Goal: Connect with others: Connect with others

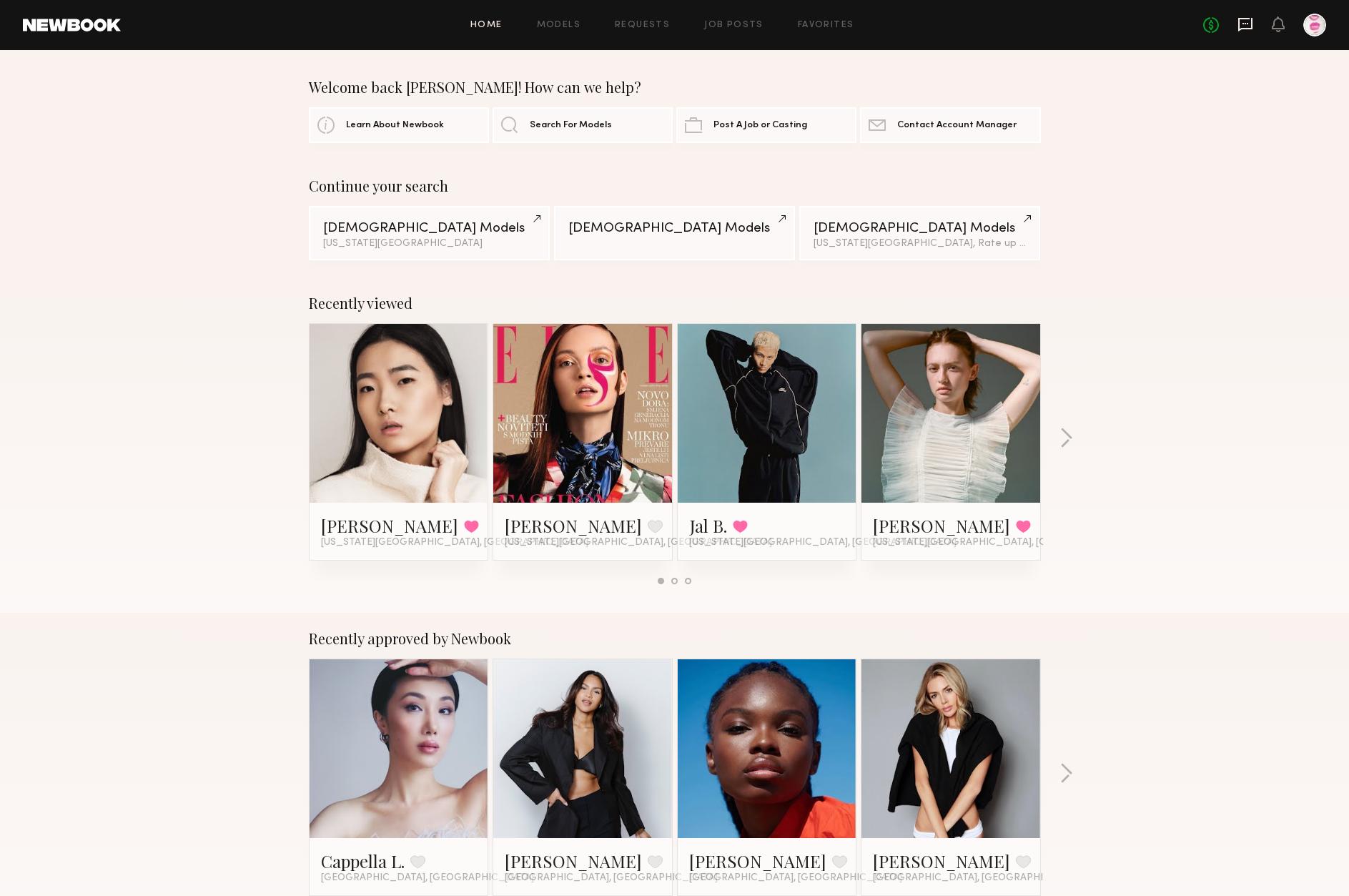
click at [1247, 21] on icon at bounding box center [1245, 24] width 16 height 16
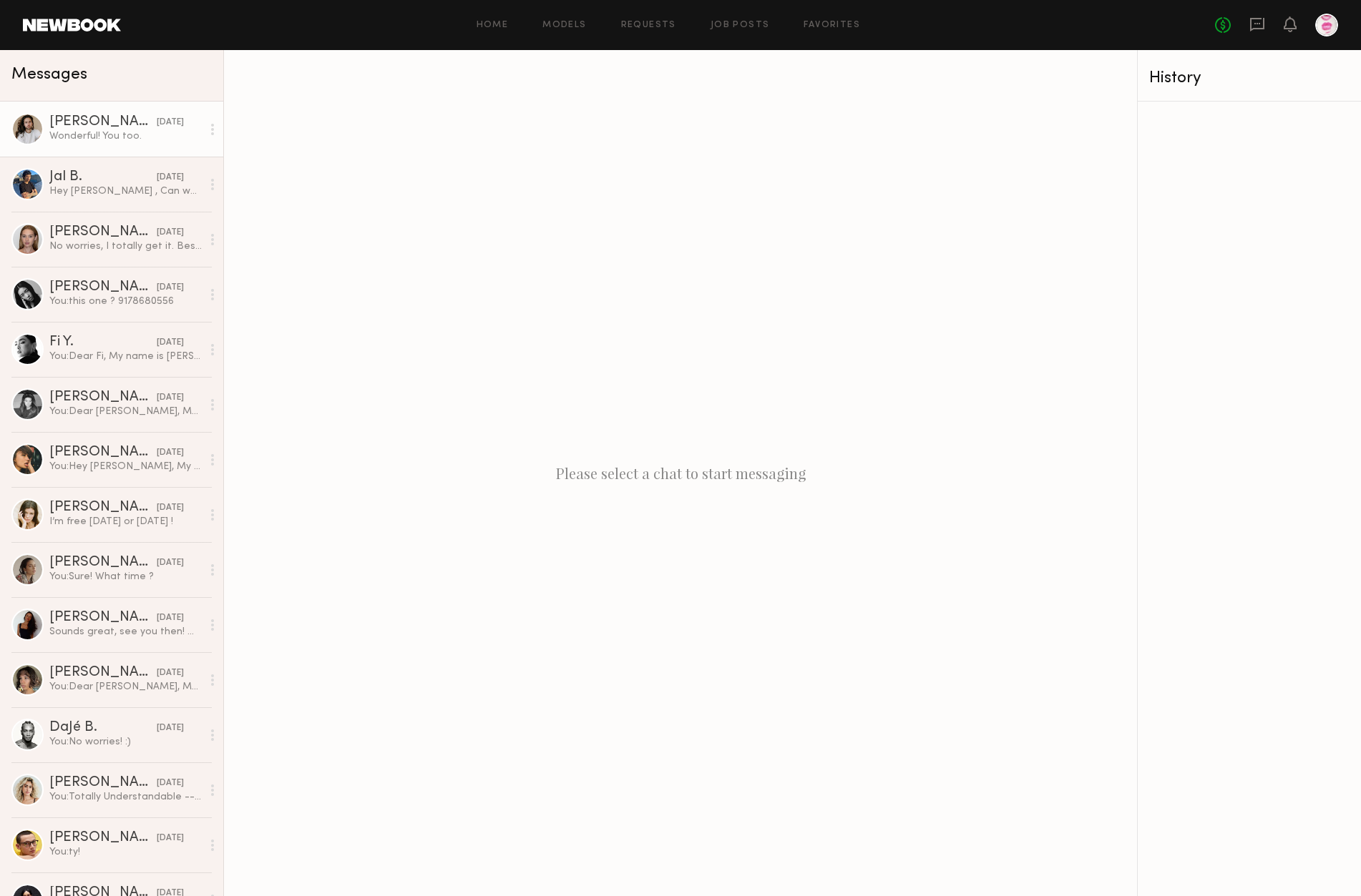
click at [75, 115] on div "Myles E." at bounding box center [102, 122] width 107 height 14
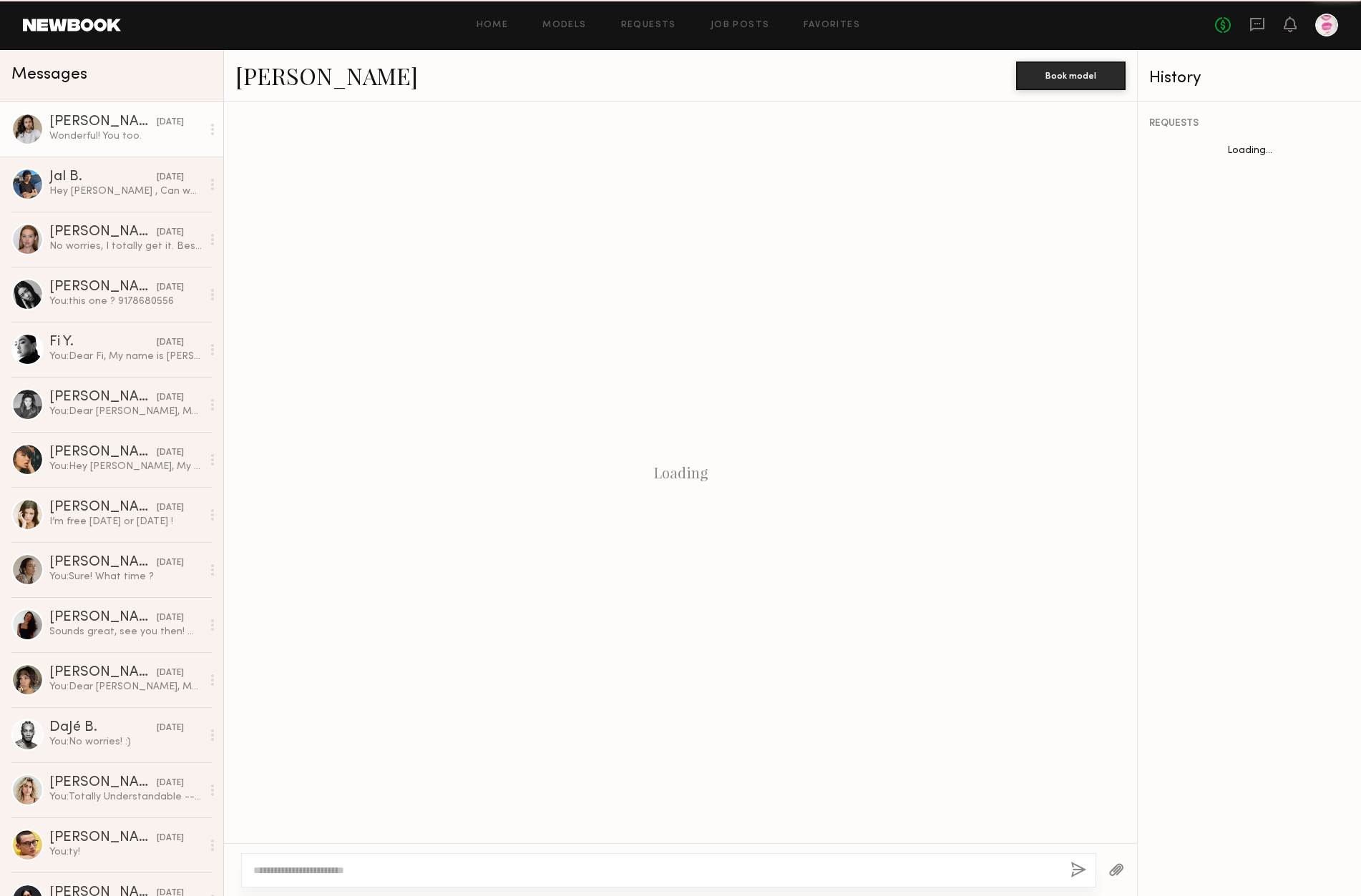
scroll to position [1499, 0]
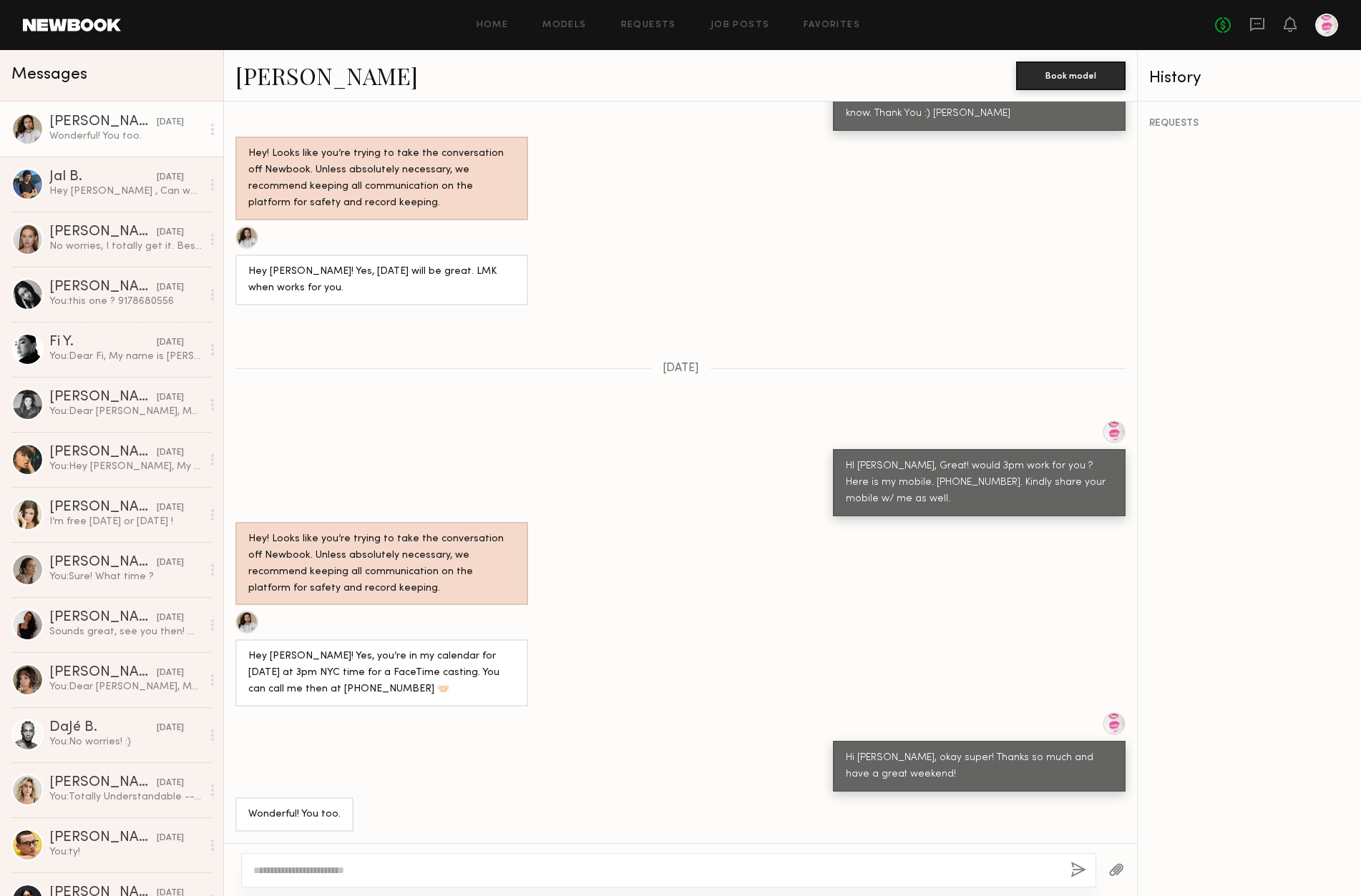
click at [288, 70] on link "Myles E." at bounding box center [326, 75] width 183 height 31
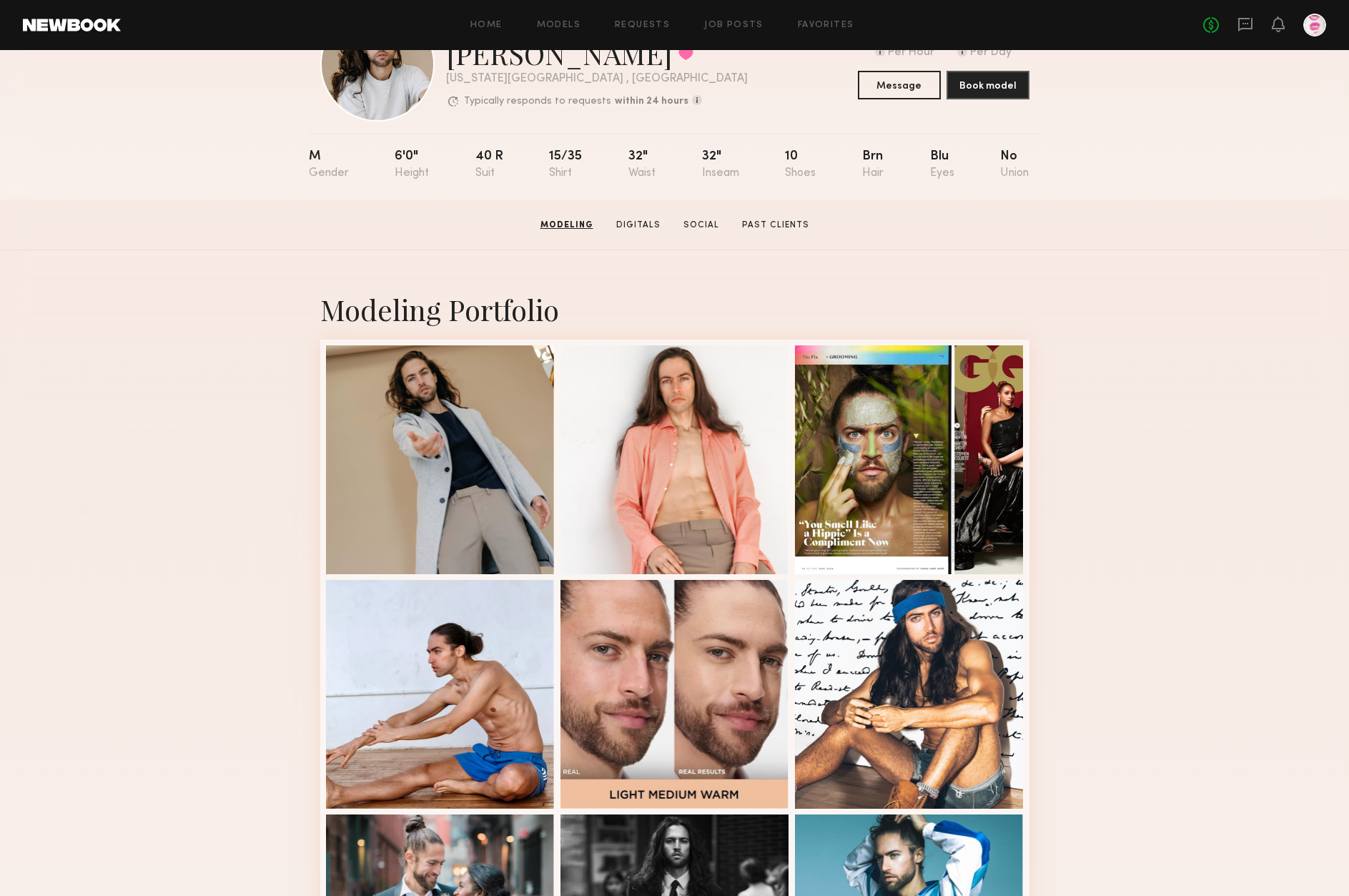
scroll to position [76, 0]
